Goal: Answer question/provide support: Share knowledge or assist other users

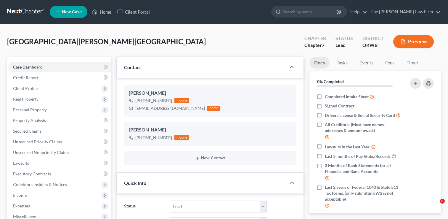
select select "5"
select select "0"
click at [105, 12] on link "Home" at bounding box center [101, 12] width 25 height 11
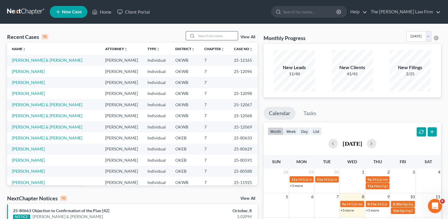
click at [214, 33] on input "search" at bounding box center [216, 35] width 41 height 9
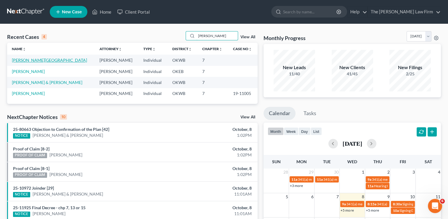
type input "Regina"
click at [42, 61] on link "Guenthner, Regina" at bounding box center [49, 59] width 75 height 5
select select "6"
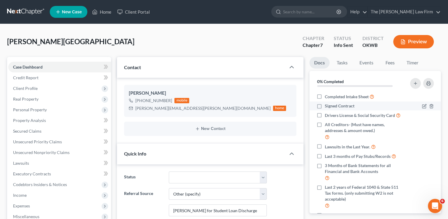
click at [325, 105] on label "Signed Contract" at bounding box center [340, 106] width 30 height 6
click at [327, 105] on input "Signed Contract" at bounding box center [329, 105] width 4 height 4
checkbox input "true"
click at [325, 115] on label "Drivers License & Social Security Card" at bounding box center [363, 115] width 76 height 7
click at [327, 115] on input "Drivers License & Social Security Card" at bounding box center [329, 114] width 4 height 4
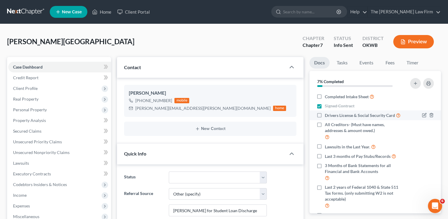
checkbox input "true"
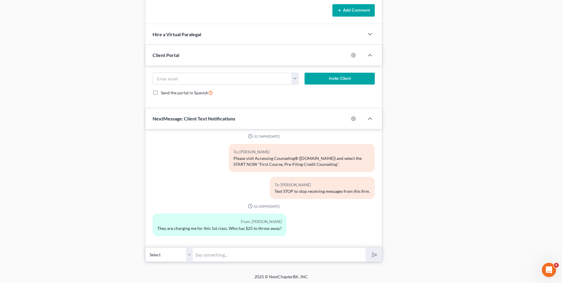
scroll to position [396, 0]
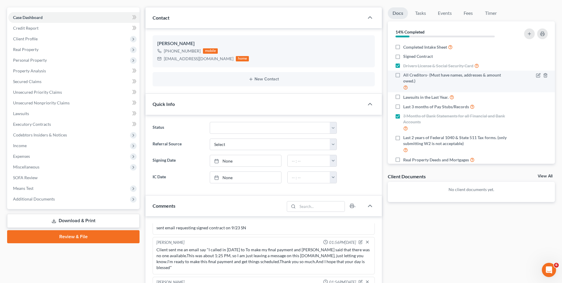
scroll to position [0, 0]
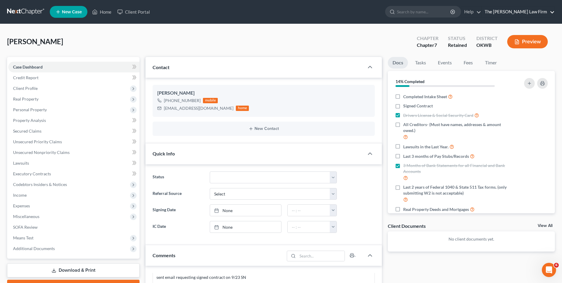
click at [553, 12] on link "The [PERSON_NAME] Law Firm" at bounding box center [518, 12] width 73 height 11
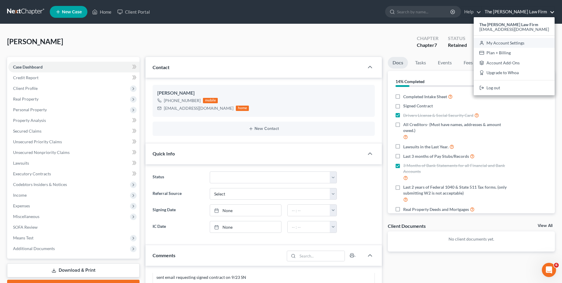
click at [545, 41] on link "My Account Settings" at bounding box center [514, 43] width 81 height 10
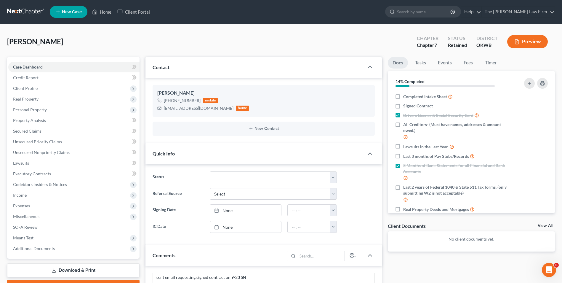
select select "23"
select select "37"
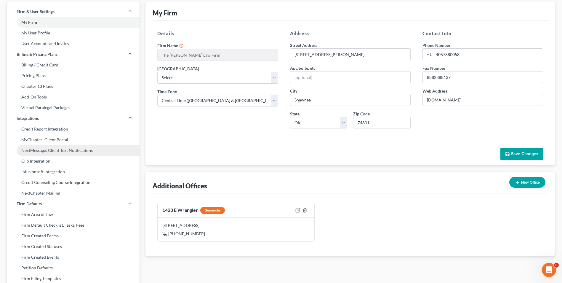
click at [76, 152] on link "NextMessage: Client Text Notifications" at bounding box center [73, 150] width 132 height 11
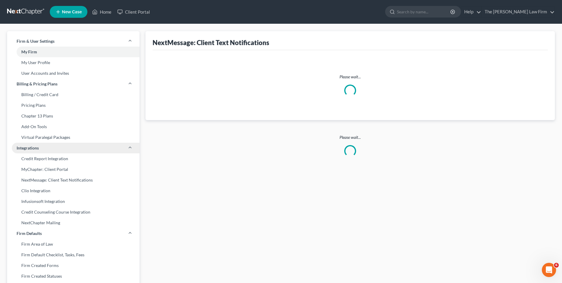
select select "1"
select select "st-1"
select select "2"
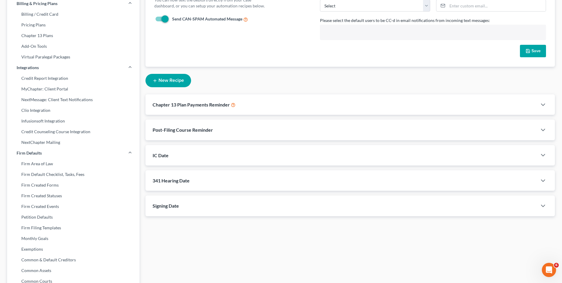
scroll to position [89, 0]
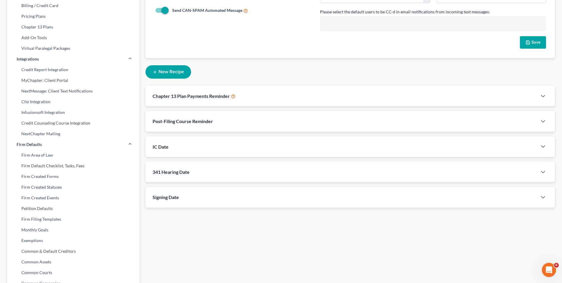
select select "23423"
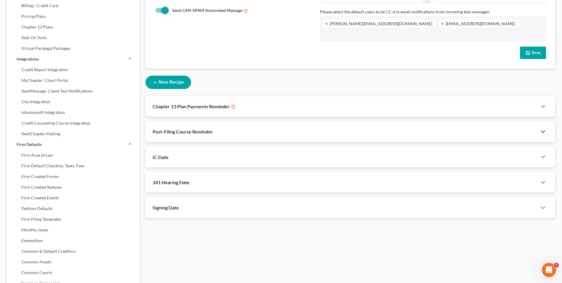
click at [544, 132] on icon "button" at bounding box center [542, 131] width 7 height 7
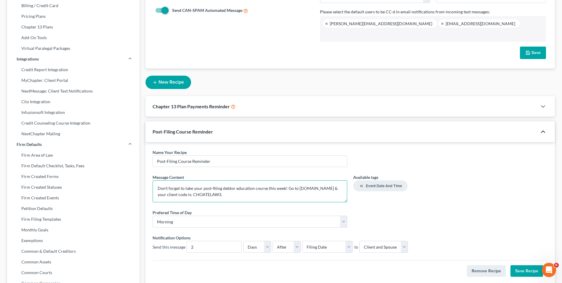
click at [225, 195] on textarea "Don't forget to take your post-filing debtor education course this week! Go to …" at bounding box center [250, 191] width 195 height 22
drag, startPoint x: 223, startPoint y: 194, endPoint x: 197, endPoint y: 193, distance: 25.8
click at [197, 193] on textarea "Don't forget to take your post-filing debtor education course this week! Go to …" at bounding box center [250, 191] width 195 height 22
click at [196, 193] on textarea "Don't forget to take your post-filing debtor education course this week! Go to …" at bounding box center [250, 191] width 195 height 22
drag, startPoint x: 198, startPoint y: 195, endPoint x: 215, endPoint y: 194, distance: 17.2
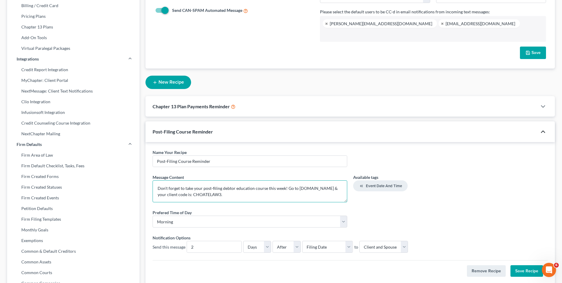
click at [223, 197] on textarea "Don't forget to take your post-filing debtor education course this week! Go to …" at bounding box center [250, 191] width 195 height 22
click at [544, 132] on icon "button" at bounding box center [542, 131] width 7 height 7
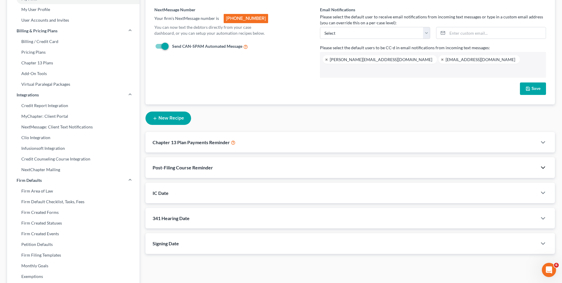
scroll to position [0, 0]
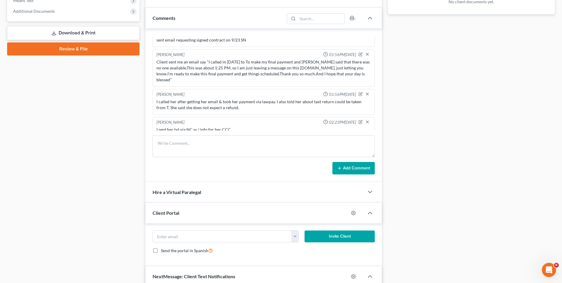
scroll to position [385, 0]
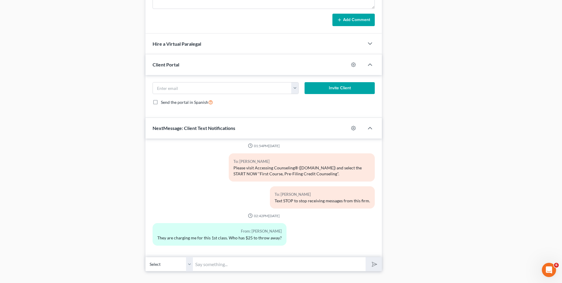
click at [272, 263] on input "text" at bounding box center [279, 264] width 173 height 15
paste input "CHOATELAW3"
type input "CHOATELAW3"
click at [375, 264] on icon "submit" at bounding box center [373, 264] width 8 height 8
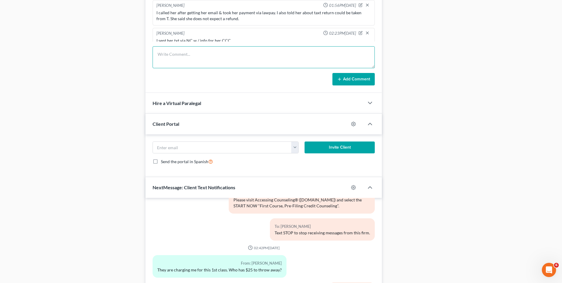
click at [203, 54] on textarea at bounding box center [264, 57] width 222 height 22
paste textarea "CHOATELAW3"
type textarea "I forgot to give her the code for the class, spoke w/ her & told her the price …"
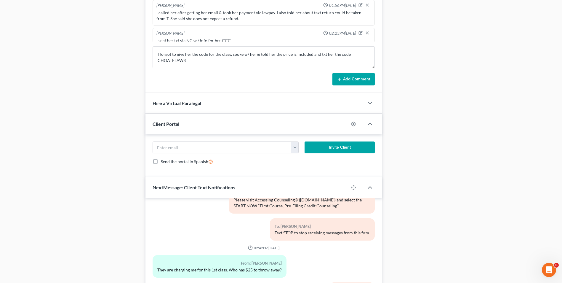
click at [369, 76] on button "Add Comment" at bounding box center [353, 79] width 42 height 12
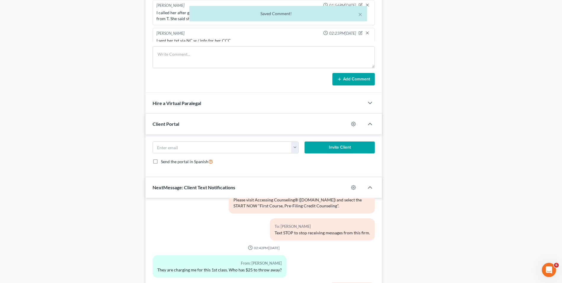
scroll to position [208, 0]
